Goal: Find specific page/section: Find specific page/section

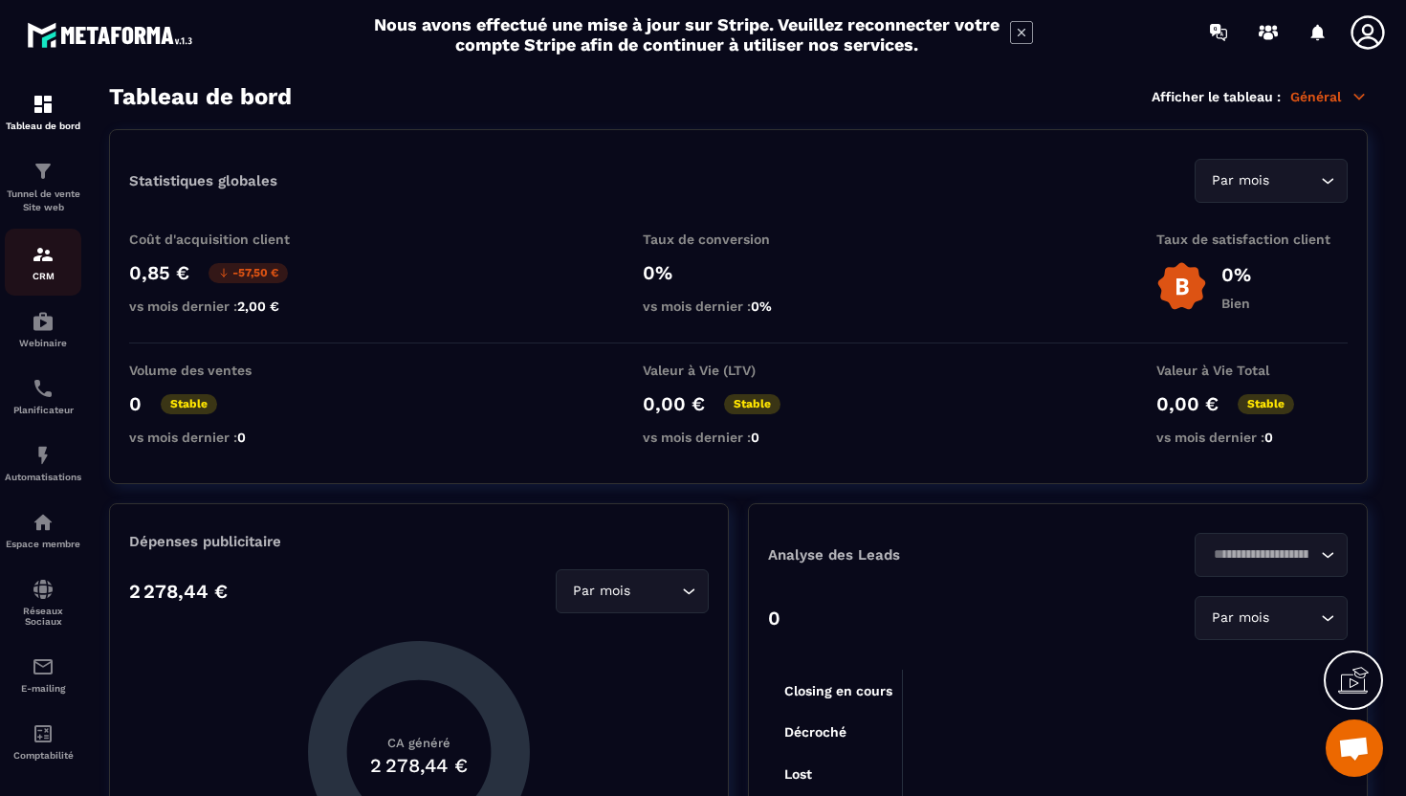
click at [50, 286] on link "CRM" at bounding box center [43, 262] width 77 height 67
click at [52, 266] on img at bounding box center [43, 254] width 23 height 23
click at [48, 125] on p "Tableau de bord" at bounding box center [43, 126] width 77 height 11
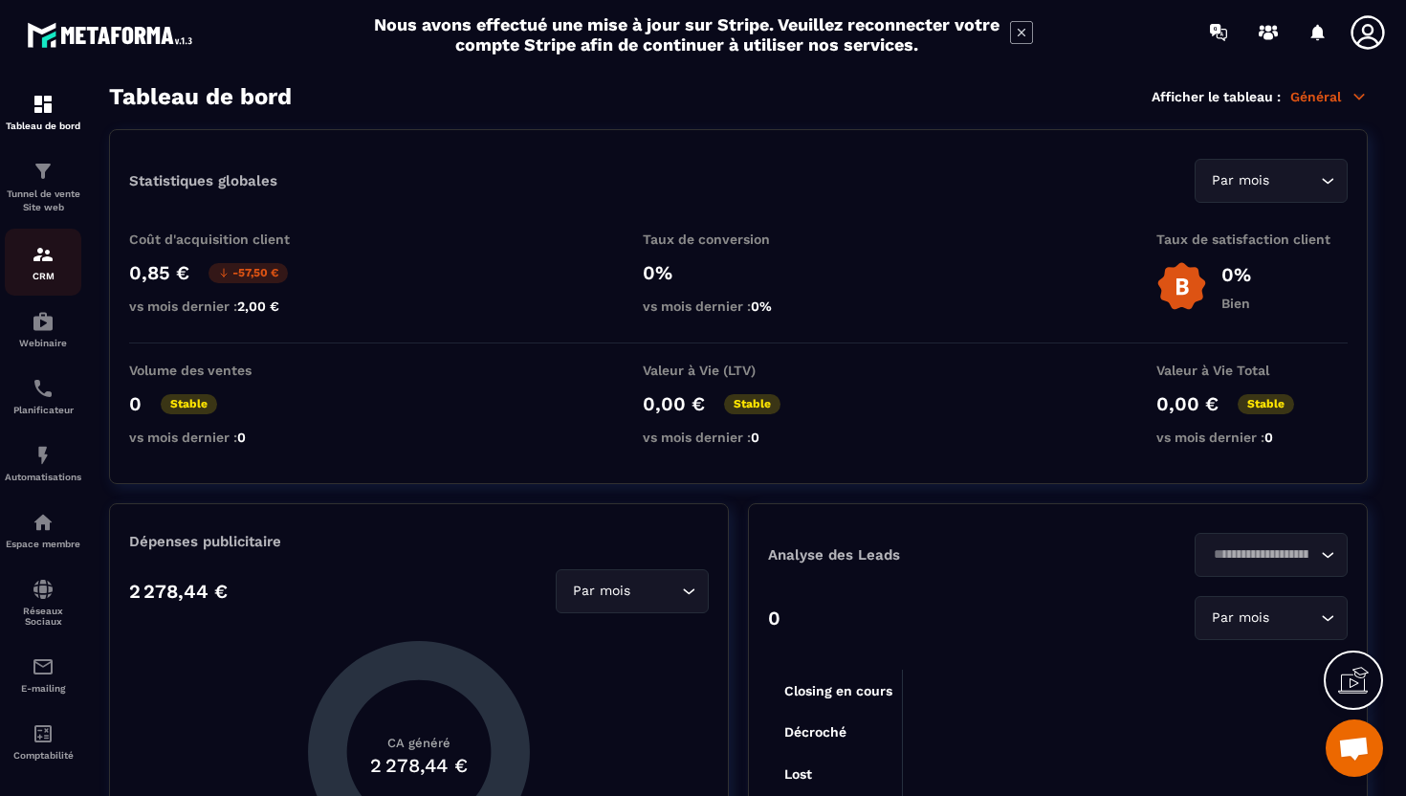
click at [45, 261] on img at bounding box center [43, 254] width 23 height 23
click at [45, 193] on p "Tunnel de vente Site web" at bounding box center [43, 201] width 77 height 27
